Goal: Task Accomplishment & Management: Use online tool/utility

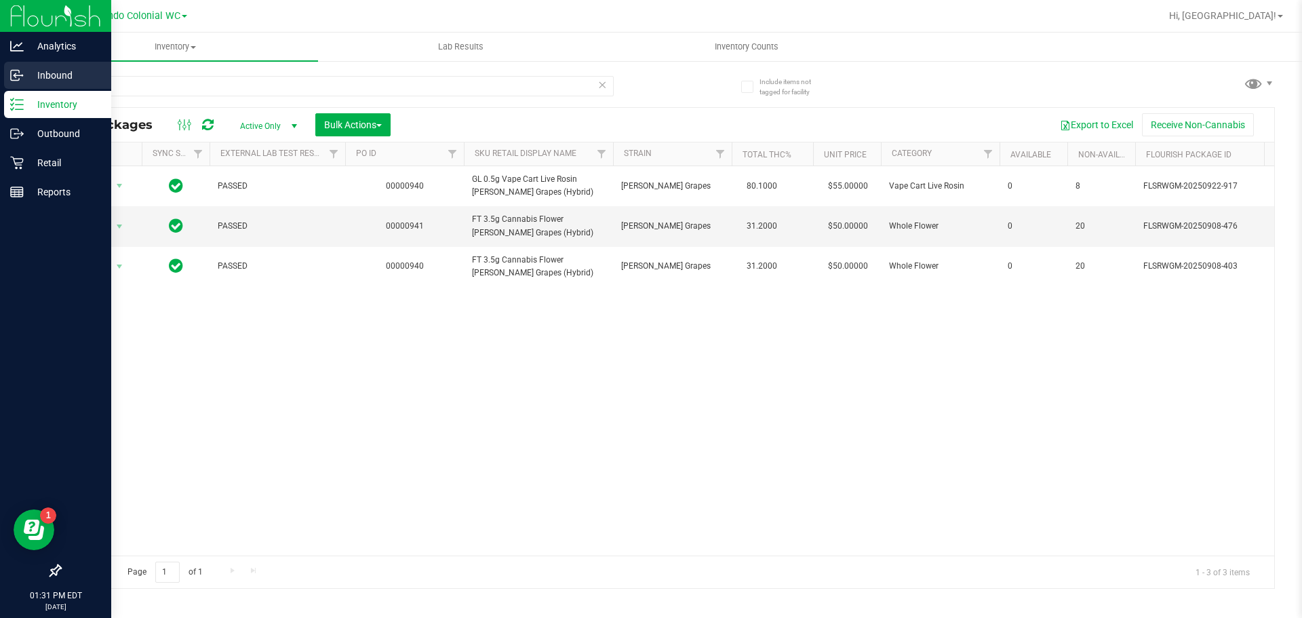
click at [19, 81] on div "Analytics Inbound Inventory Outbound Retail Reports 01:31 PM EDT [DATE] 09/25 O…" at bounding box center [651, 309] width 1302 height 618
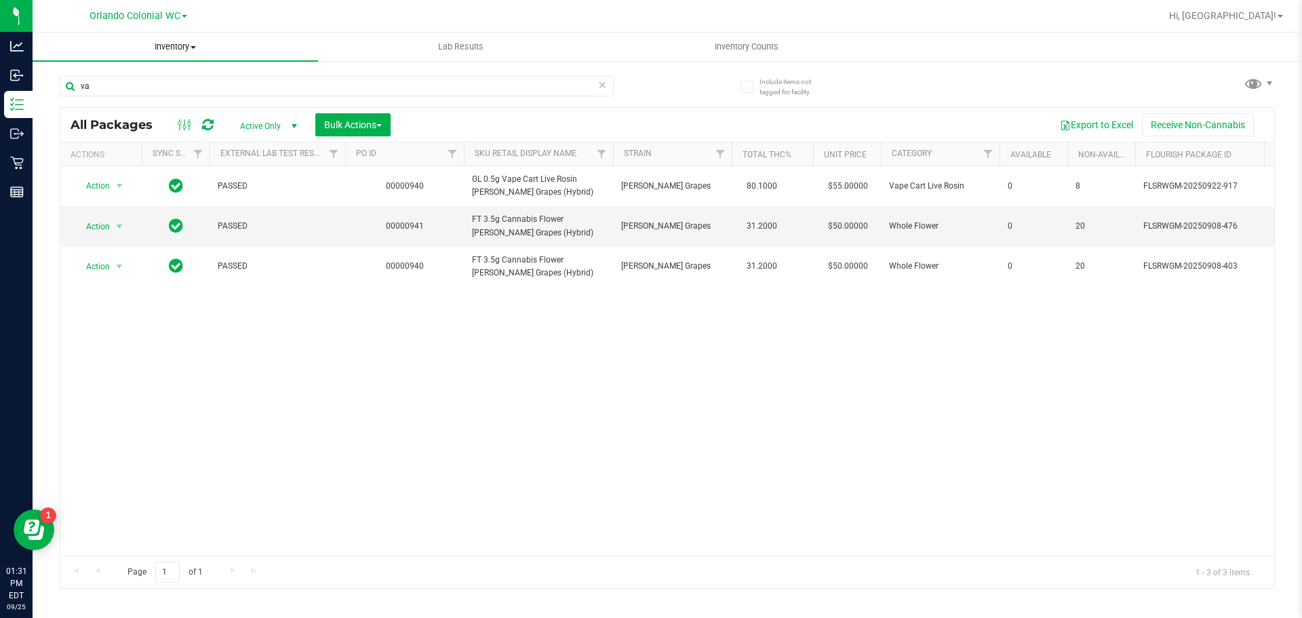
type input "v"
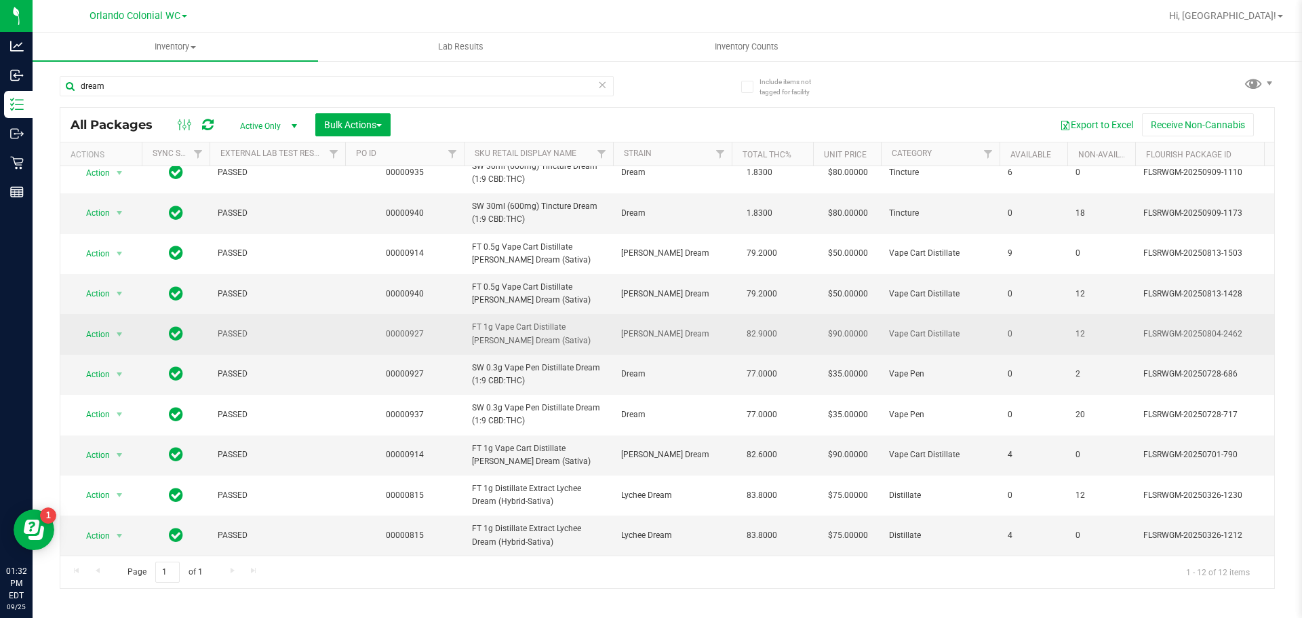
scroll to position [104, 0]
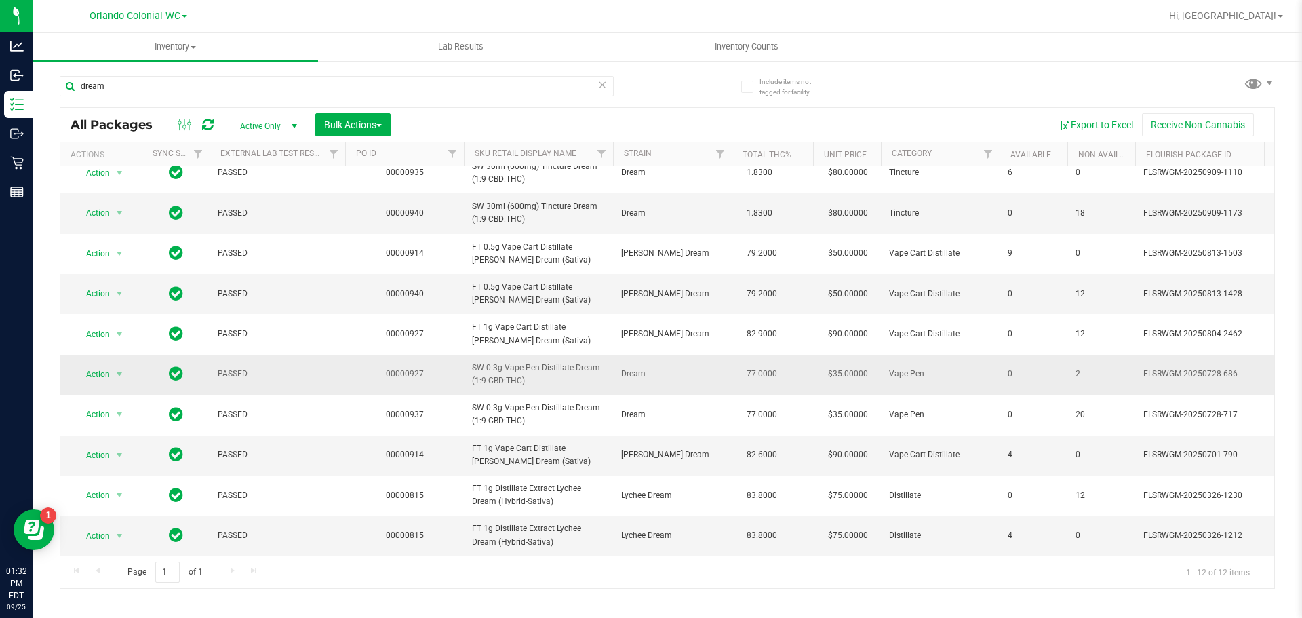
click at [559, 361] on span "SW 0.3g Vape Pen Distillate Dream (1:9 CBD:THC)" at bounding box center [538, 374] width 133 height 26
copy tr "SW 0.3g Vape Pen Distillate Dream (1:9 CBD:THC)"
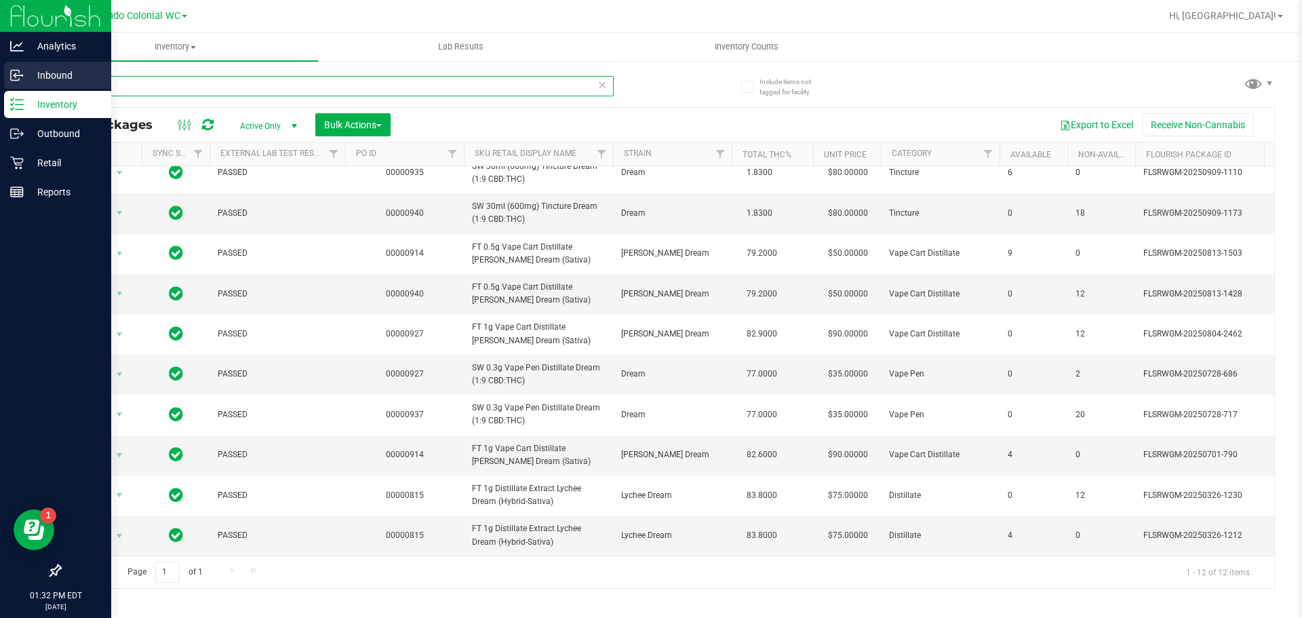
drag, startPoint x: 124, startPoint y: 83, endPoint x: 1, endPoint y: 89, distance: 123.6
click at [0, 84] on div "Analytics Inbound Inventory Outbound Retail Reports 01:32 PM EDT [DATE] 09/25 O…" at bounding box center [651, 309] width 1302 height 618
paste input "SW 0.3g Vape Pen Distillate Dream (1:9 CBD:THC)"
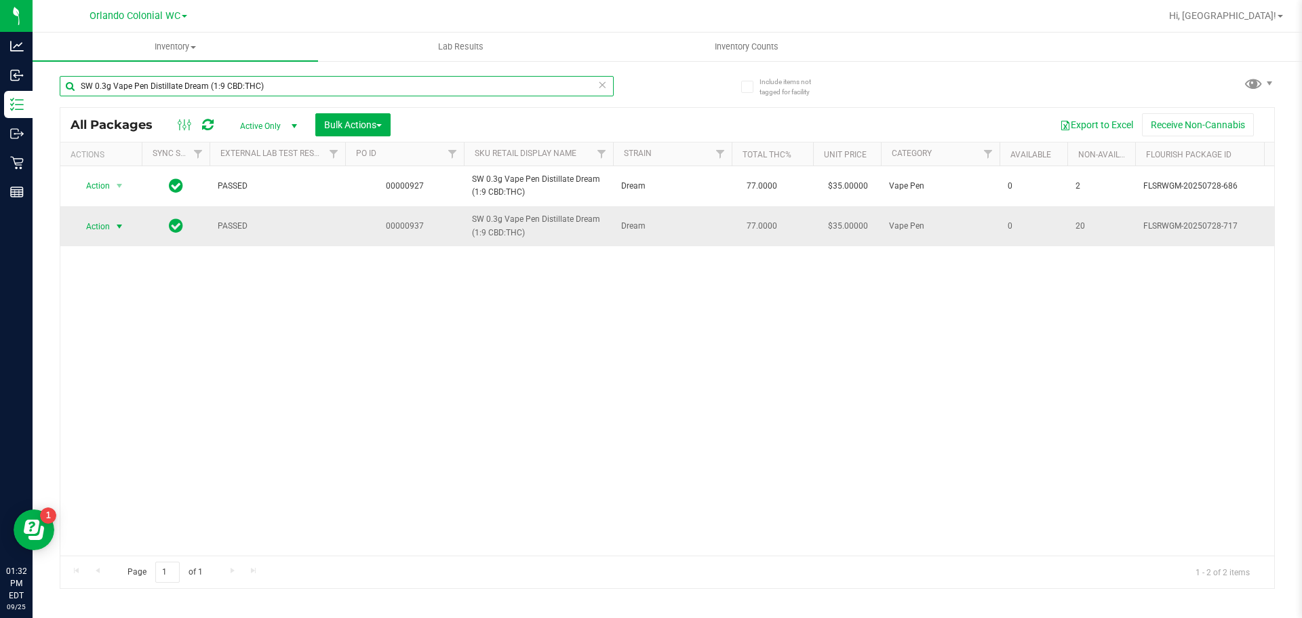
type input "SW 0.3g Vape Pen Distillate Dream (1:9 CBD:THC)"
click at [120, 226] on span "select" at bounding box center [119, 226] width 11 height 11
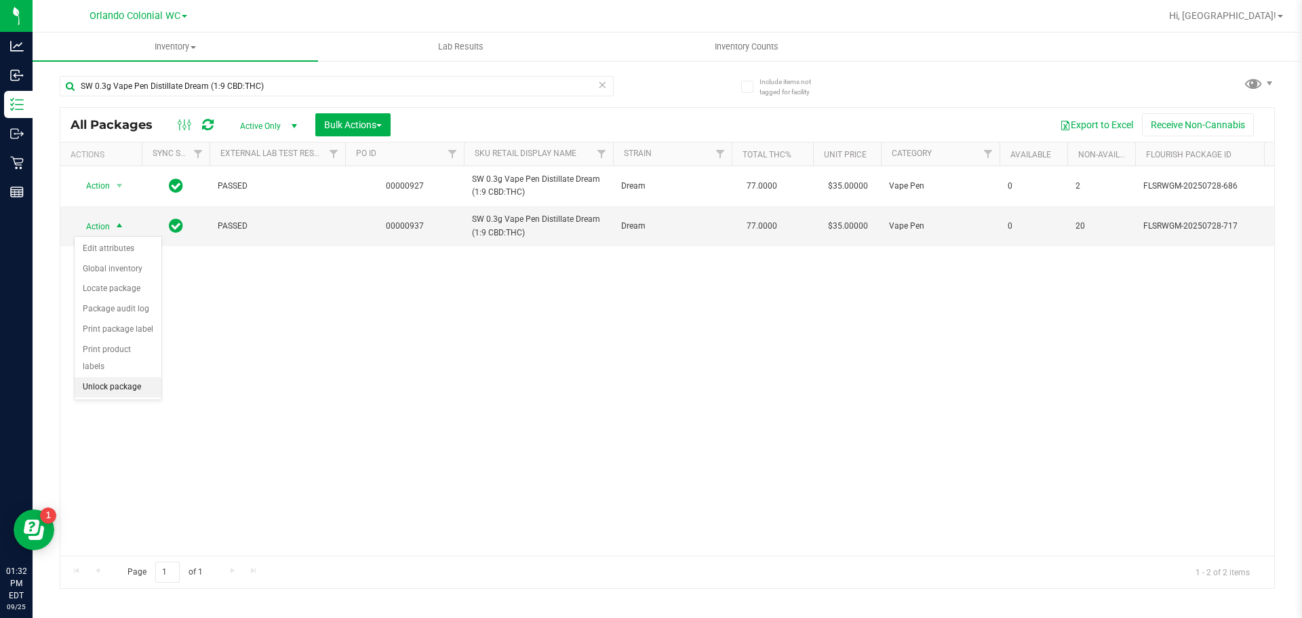
click at [144, 377] on li "Unlock package" at bounding box center [118, 387] width 87 height 20
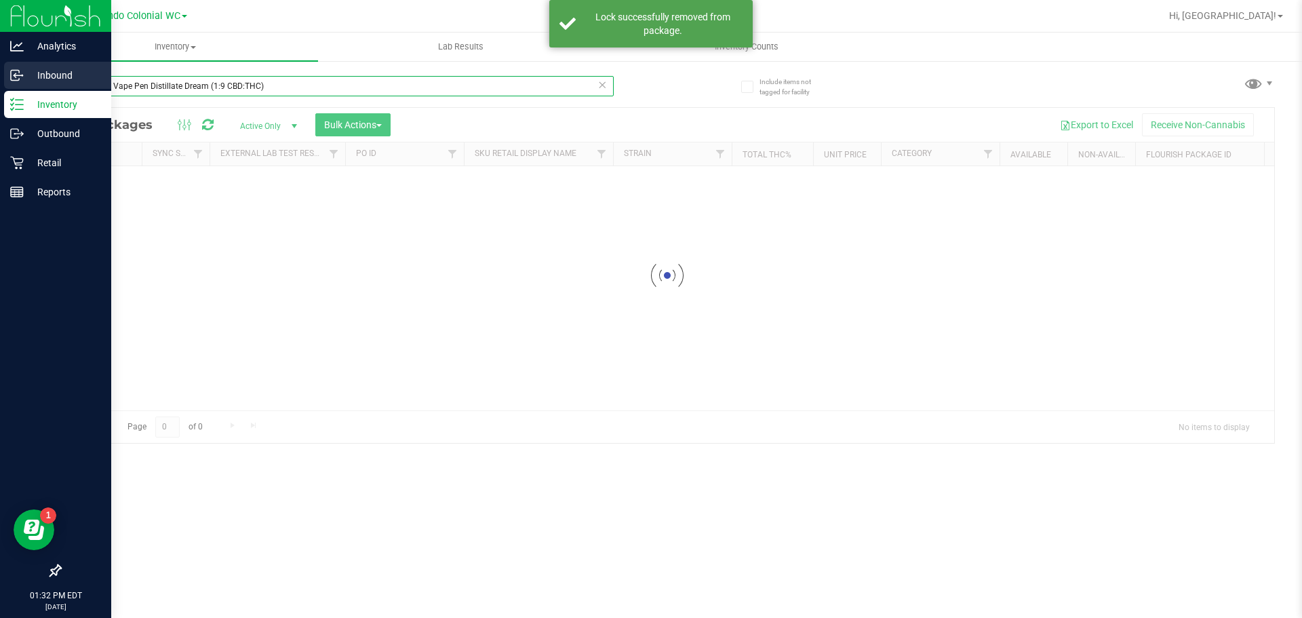
drag, startPoint x: 295, startPoint y: 84, endPoint x: 1, endPoint y: 69, distance: 294.6
click at [0, 77] on div "Analytics Inbound Inventory Outbound Retail Reports 01:32 PM EDT [DATE] 09/25 O…" at bounding box center [651, 309] width 1302 height 618
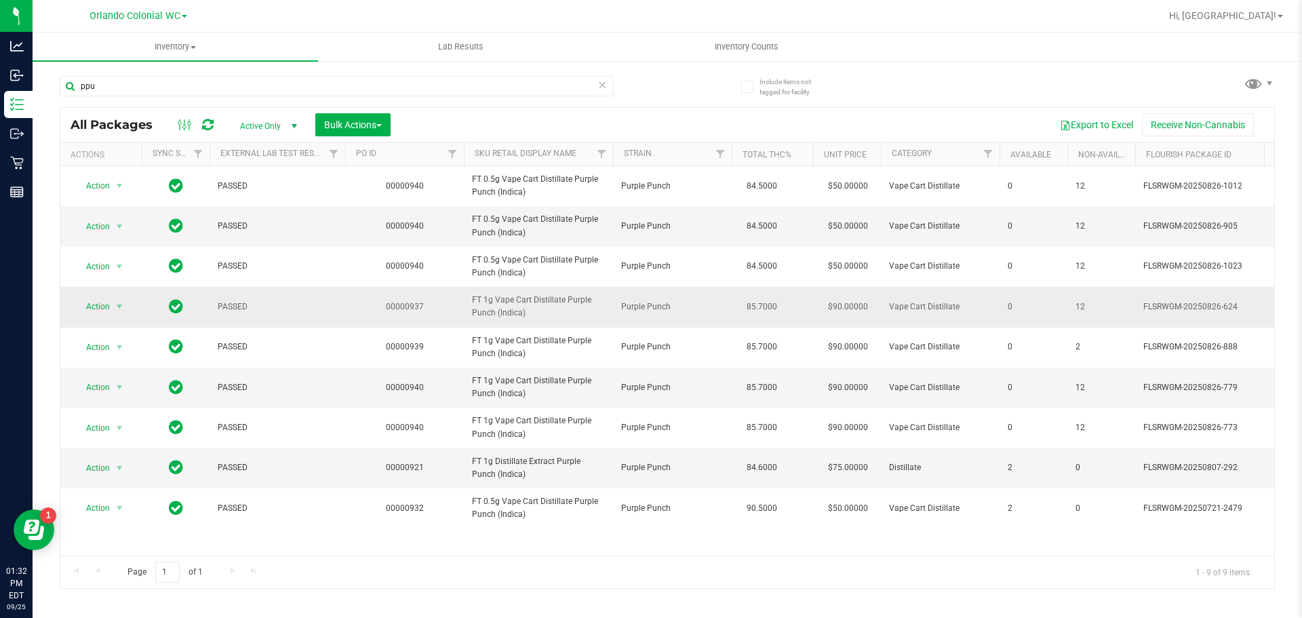
click at [508, 305] on span "FT 1g Vape Cart Distillate Purple Punch (Indica)" at bounding box center [538, 307] width 133 height 26
copy tr "FT 1g Vape Cart Distillate Purple Punch (Indica)"
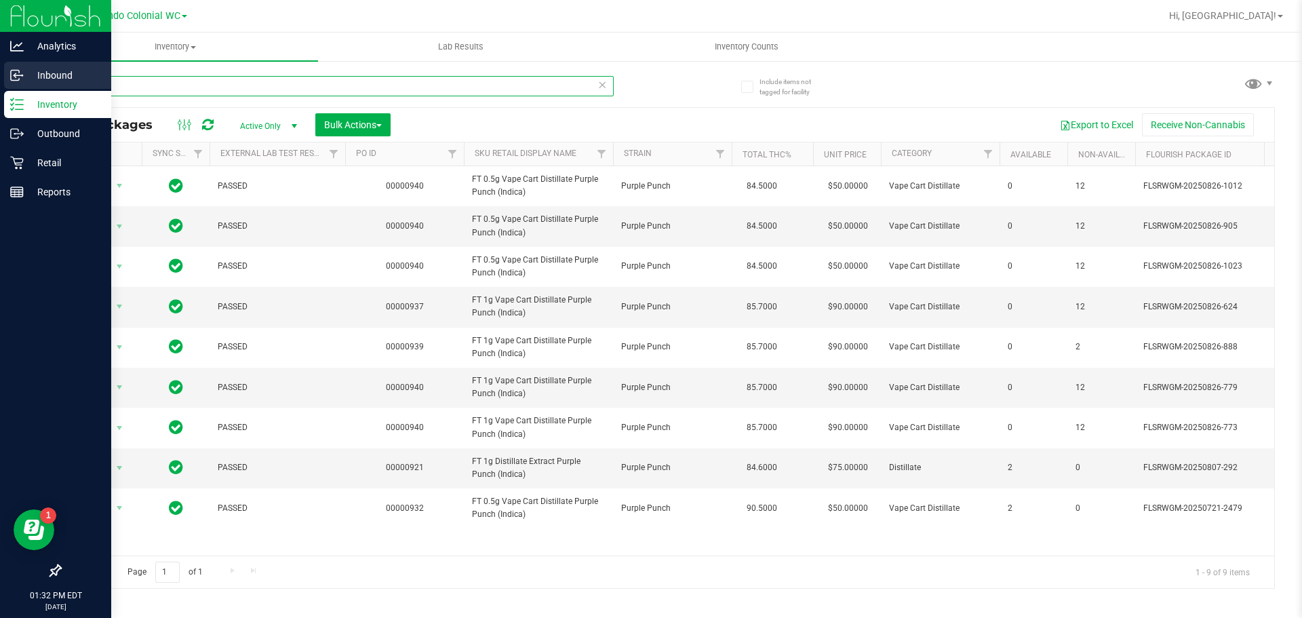
drag, startPoint x: 274, startPoint y: 86, endPoint x: 0, endPoint y: 64, distance: 274.7
click at [0, 64] on div "Analytics Inbound Inventory Outbound Retail Reports 01:32 PM EDT [DATE] 09/25 O…" at bounding box center [651, 309] width 1302 height 618
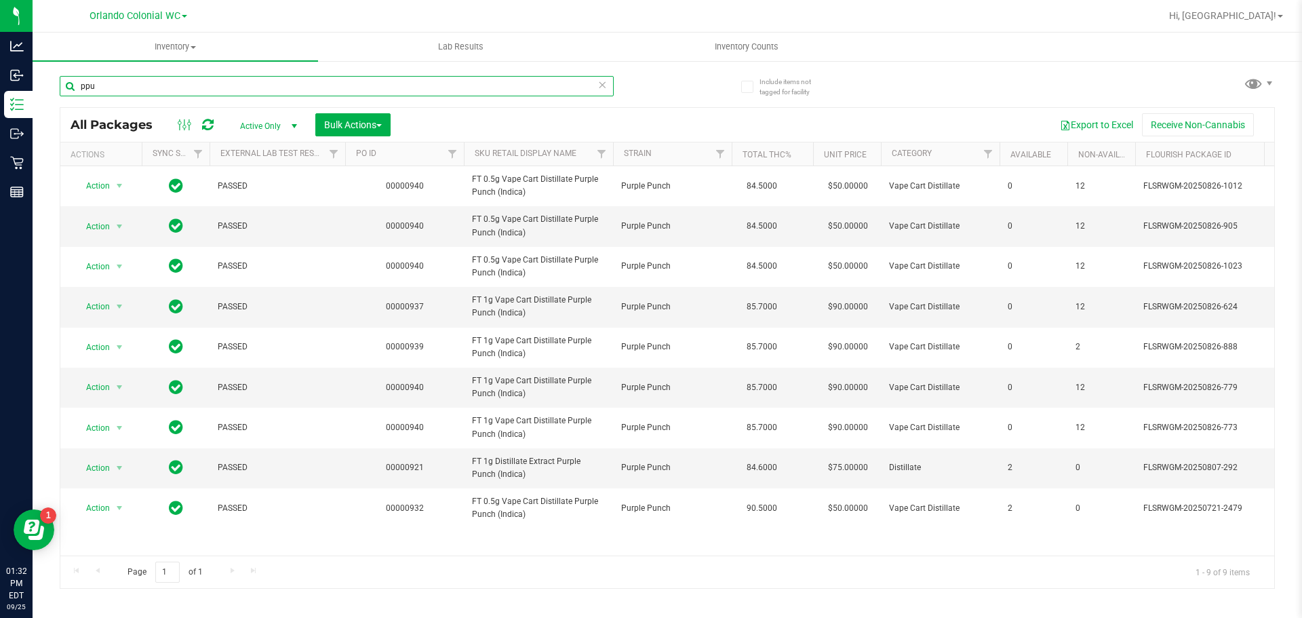
paste input "FT 1g Vape Cart Distillate Purple Punch (Indica)"
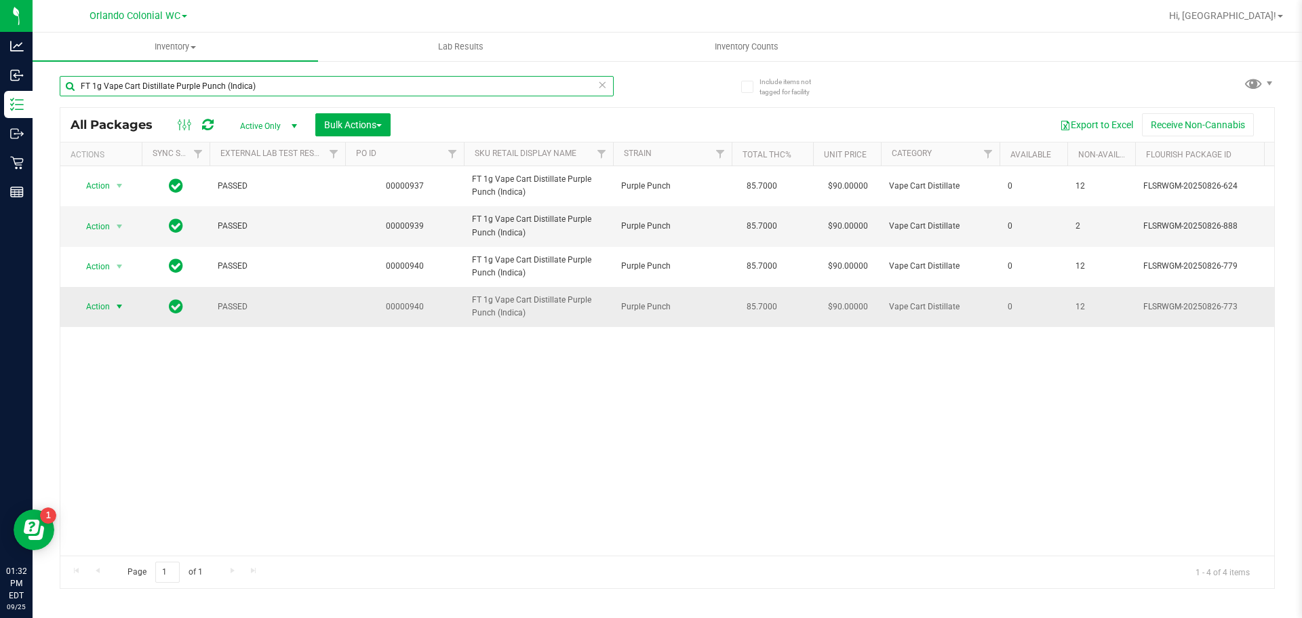
type input "FT 1g Vape Cart Distillate Purple Punch (Indica)"
click at [97, 304] on span "Action" at bounding box center [92, 306] width 37 height 19
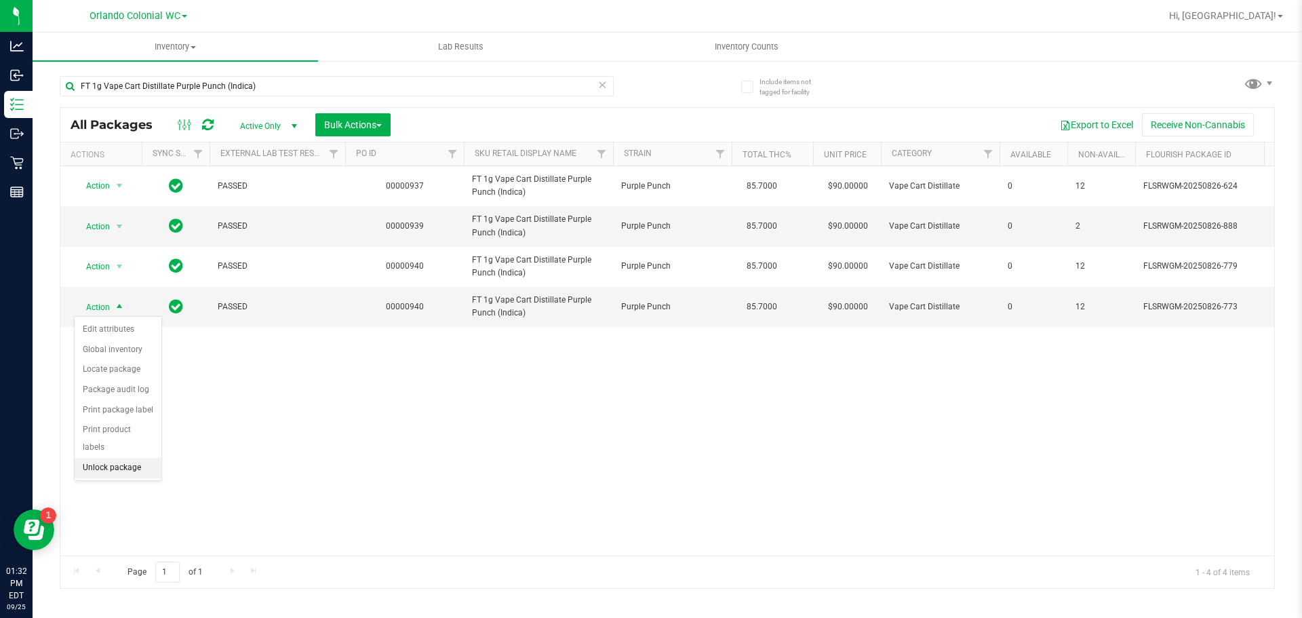
click at [134, 458] on li "Unlock package" at bounding box center [118, 468] width 87 height 20
